Goal: Task Accomplishment & Management: Manage account settings

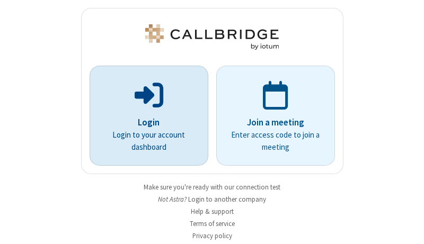
click at [145, 122] on p "Login" at bounding box center [148, 123] width 89 height 14
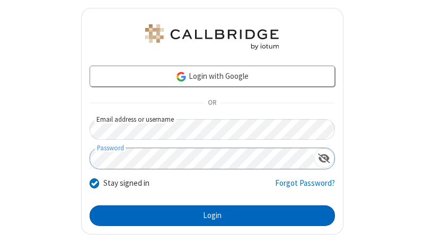
click at [208, 216] on button "Login" at bounding box center [213, 216] width 246 height 21
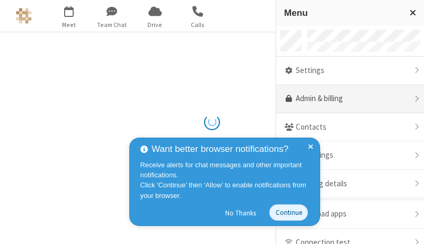
click at [346, 99] on link "Admin & billing" at bounding box center [350, 99] width 148 height 29
